Goal: Task Accomplishment & Management: Use online tool/utility

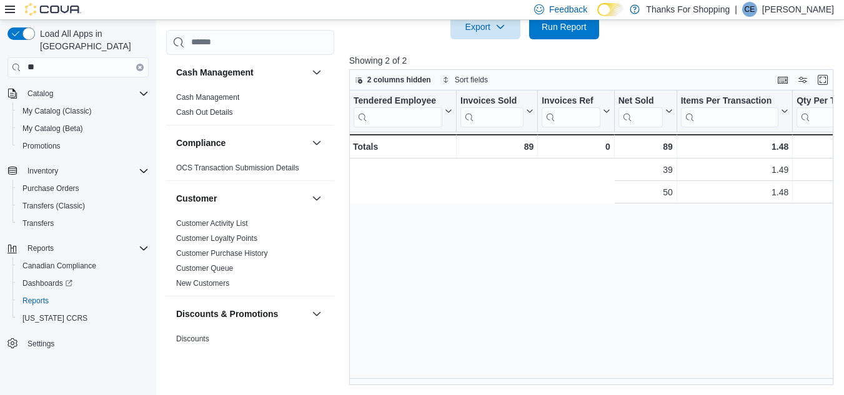
scroll to position [0, 414]
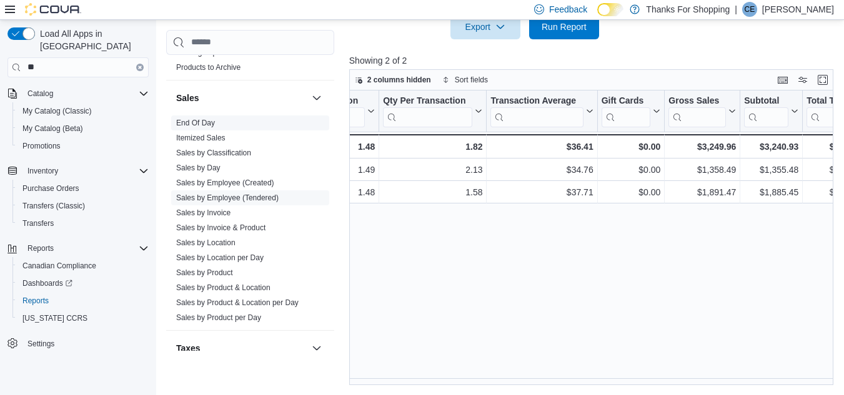
click at [201, 117] on span "End Of Day" at bounding box center [250, 122] width 158 height 15
click at [191, 123] on link "End Of Day" at bounding box center [195, 122] width 39 height 9
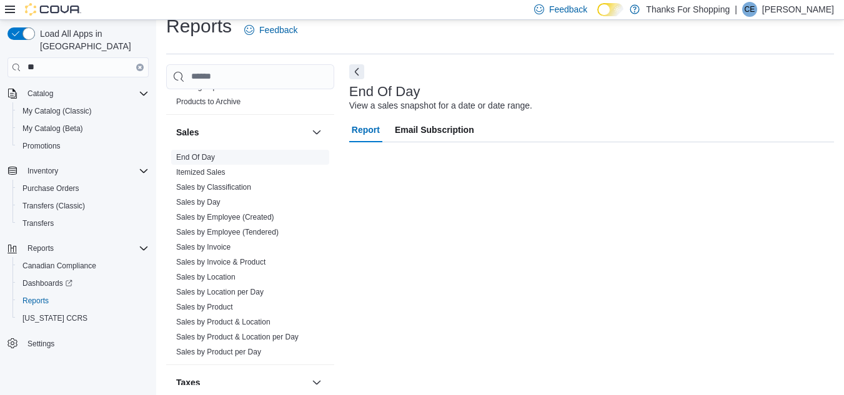
scroll to position [16, 0]
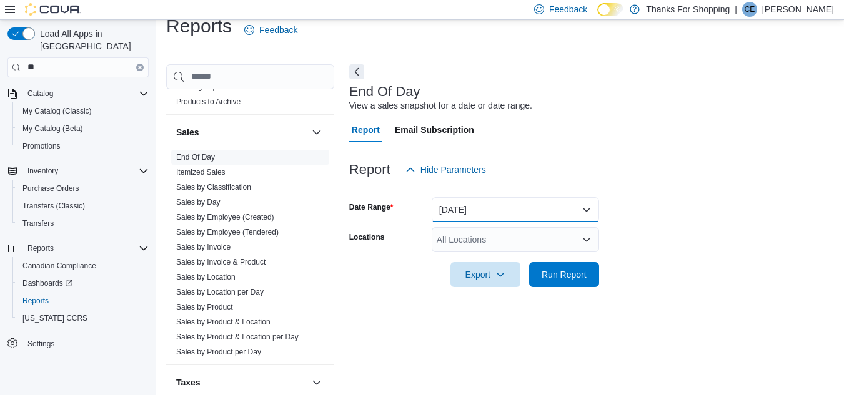
click at [497, 219] on button "Today" at bounding box center [515, 209] width 167 height 25
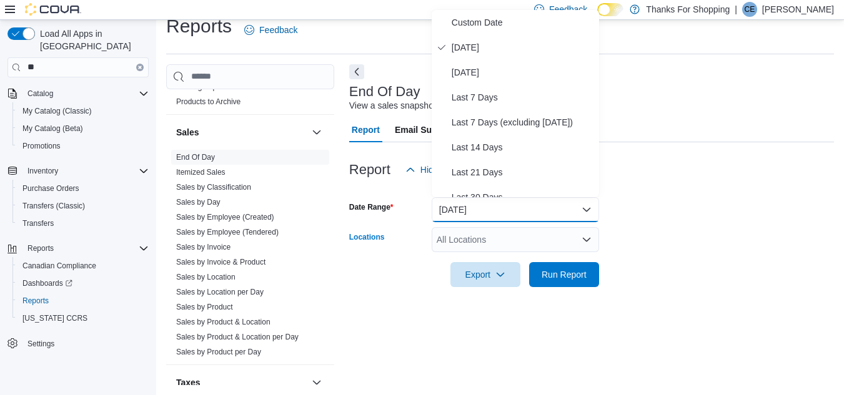
click at [496, 239] on div "All Locations" at bounding box center [515, 239] width 167 height 25
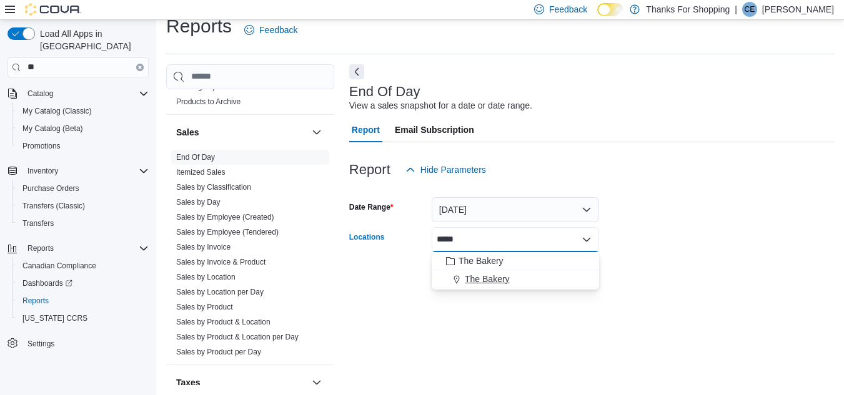
type input "*****"
click at [503, 285] on button "The Bakery" at bounding box center [515, 279] width 167 height 18
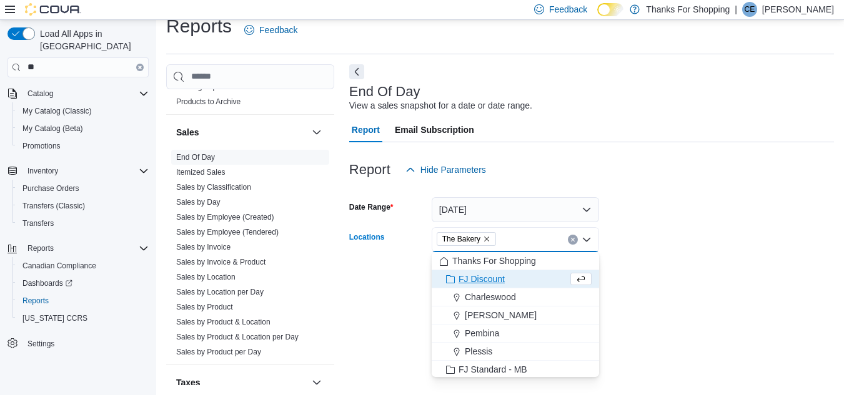
click at [755, 299] on div at bounding box center [591, 294] width 485 height 15
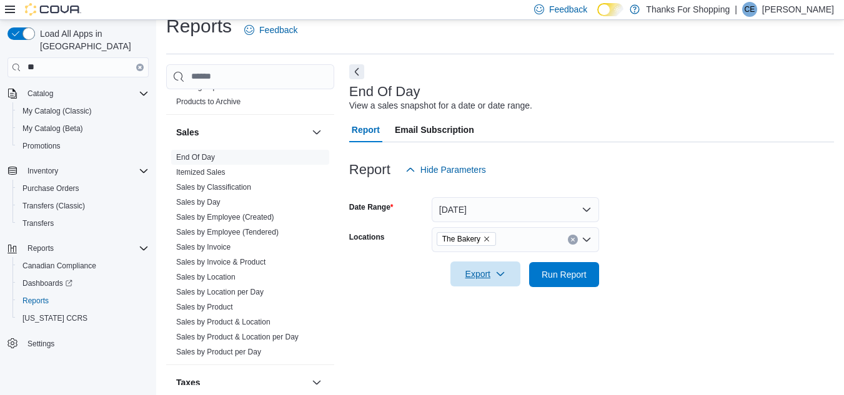
click at [473, 279] on span "Export" at bounding box center [485, 274] width 55 height 25
click at [499, 332] on button "Export to Pdf" at bounding box center [487, 324] width 71 height 25
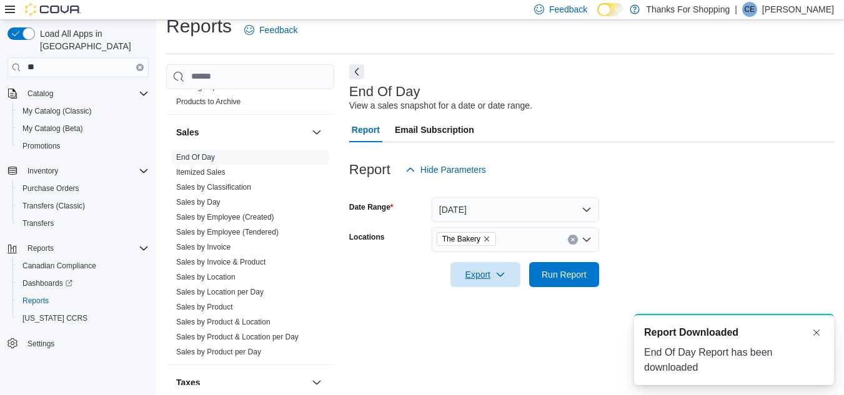
scroll to position [0, 0]
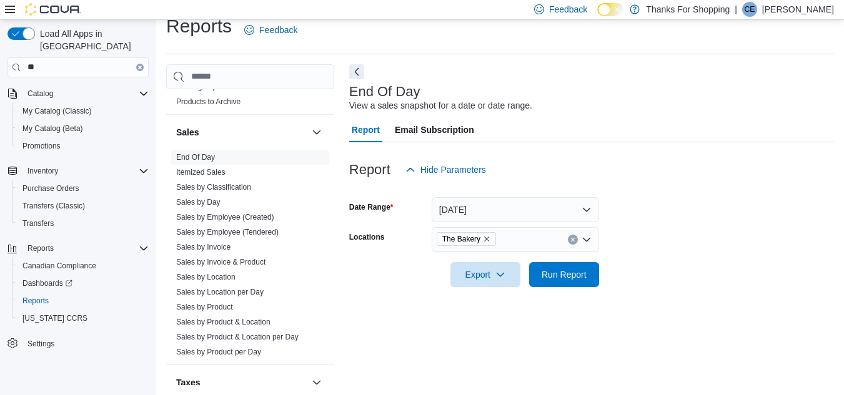
click at [82, 160] on div "Inventory Purchase Orders Transfers (Classic) Transfers" at bounding box center [77, 197] width 141 height 75
click at [798, 4] on p "Cliff Evans" at bounding box center [798, 9] width 72 height 15
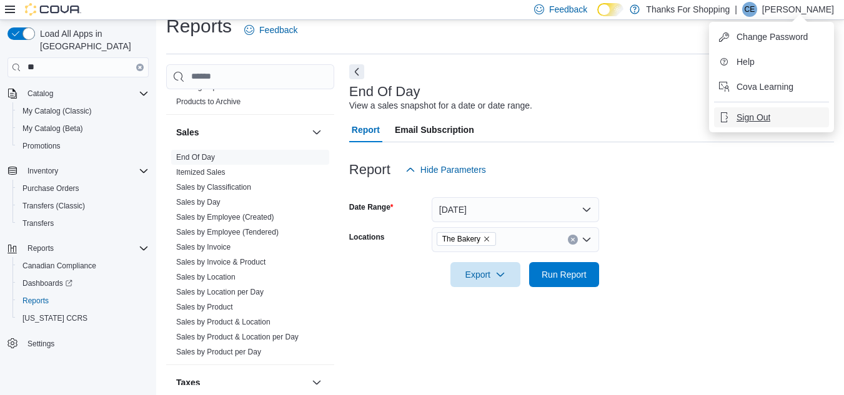
click at [745, 122] on span "Sign Out" at bounding box center [753, 117] width 34 height 12
